Goal: Task Accomplishment & Management: Use online tool/utility

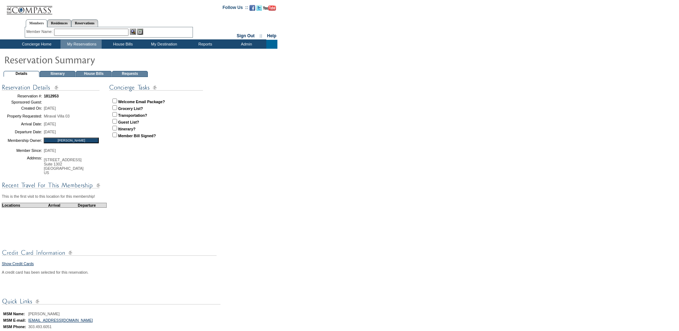
click at [113, 101] on input "checkbox" at bounding box center [114, 100] width 5 height 5
checkbox input "true"
click at [185, 213] on table "Reservation #: 1812953 Sponsored Guest: Created On: Wednesday, September 10, 20…" at bounding box center [111, 161] width 218 height 156
click at [30, 43] on td "Concierge Home" at bounding box center [35, 44] width 49 height 9
